Goal: Information Seeking & Learning: Find specific page/section

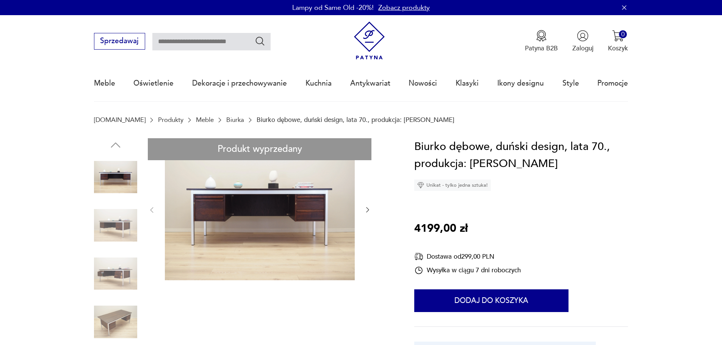
click at [222, 39] on input "text" at bounding box center [211, 41] width 118 height 17
type input "**********"
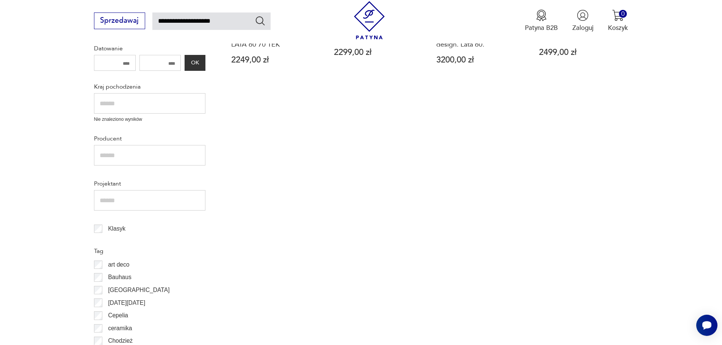
scroll to position [114, 0]
